Goal: Task Accomplishment & Management: Manage account settings

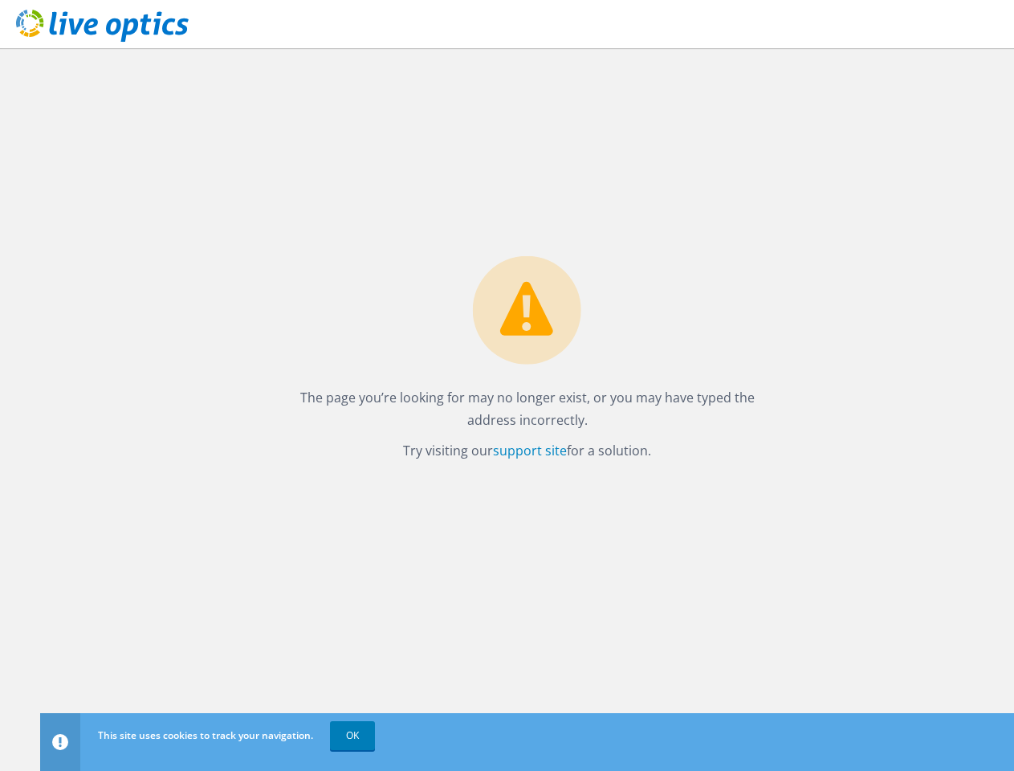
click at [352, 735] on link "OK" at bounding box center [352, 735] width 45 height 29
